Goal: Task Accomplishment & Management: Manage account settings

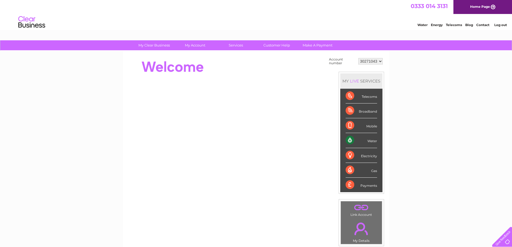
click at [373, 137] on div "Water" at bounding box center [361, 140] width 31 height 15
click at [373, 140] on div "Water" at bounding box center [361, 140] width 31 height 15
click at [351, 141] on div "Water" at bounding box center [361, 140] width 31 height 15
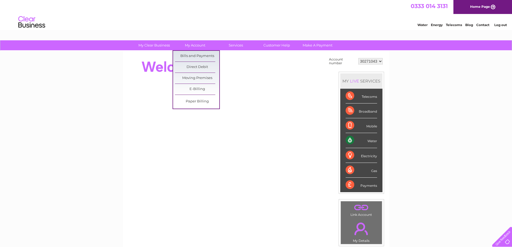
click at [197, 47] on link "My Account" at bounding box center [195, 45] width 44 height 10
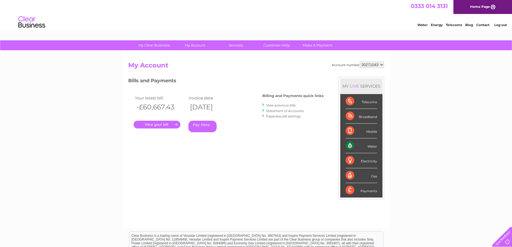
click at [163, 126] on link "." at bounding box center [157, 125] width 47 height 8
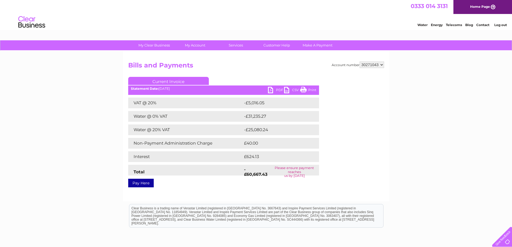
click at [275, 48] on link "Customer Help" at bounding box center [277, 45] width 44 height 10
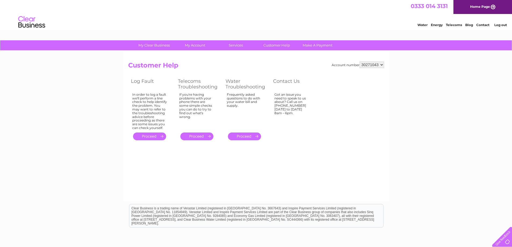
click at [167, 118] on div "Got an issue you need to speak to us about? Call us on 0333 014 3131 Monday to …" at bounding box center [149, 111] width 35 height 37
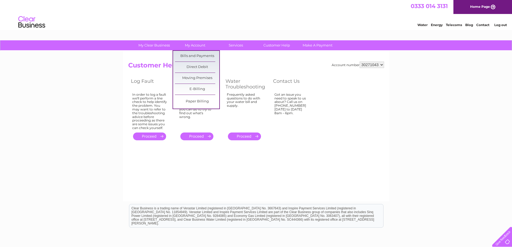
click at [197, 44] on link "My Account" at bounding box center [195, 45] width 44 height 10
click at [202, 57] on link "Bills and Payments" at bounding box center [197, 56] width 44 height 11
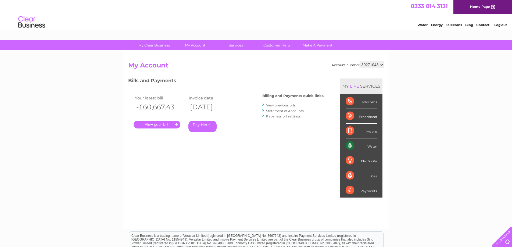
click at [161, 126] on link "." at bounding box center [157, 125] width 47 height 8
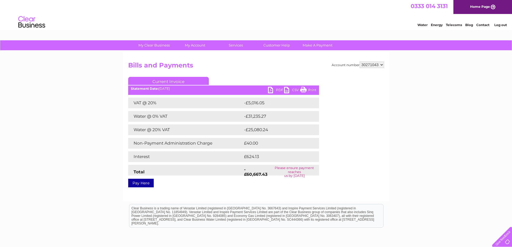
click at [273, 91] on link "PDF" at bounding box center [276, 91] width 16 height 8
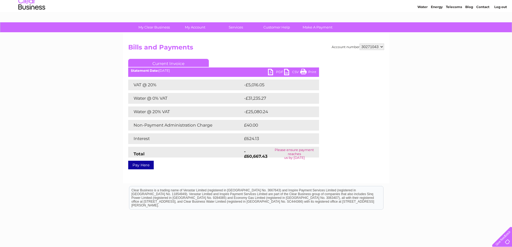
scroll to position [27, 0]
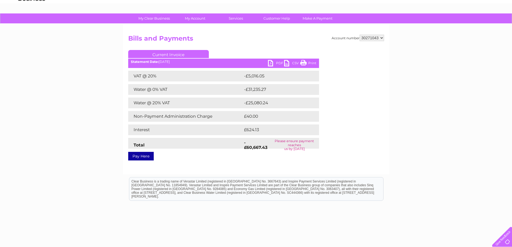
click at [145, 157] on link "Pay Here" at bounding box center [141, 156] width 26 height 9
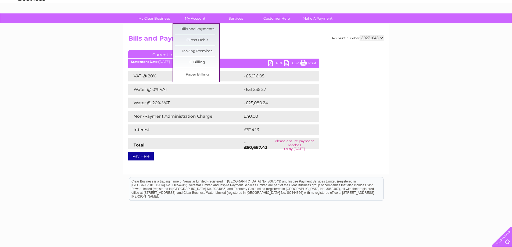
click at [195, 18] on link "My Account" at bounding box center [195, 18] width 44 height 10
click at [198, 28] on link "Bills and Payments" at bounding box center [197, 29] width 44 height 11
